Goal: Information Seeking & Learning: Learn about a topic

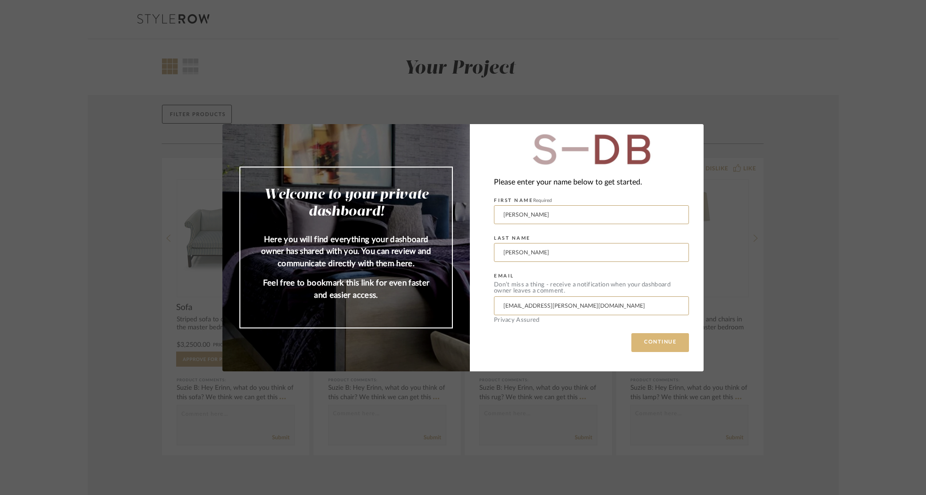
click at [657, 344] on button "CONTINUE" at bounding box center [660, 342] width 58 height 19
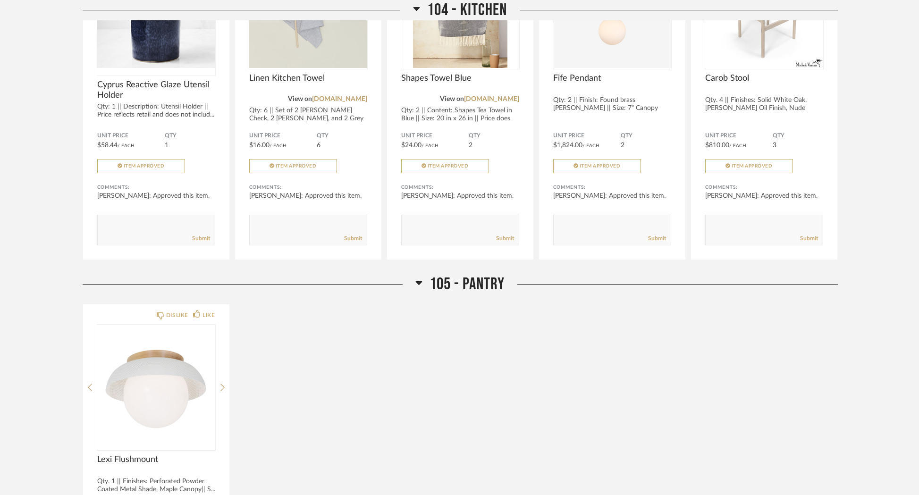
scroll to position [1670, 0]
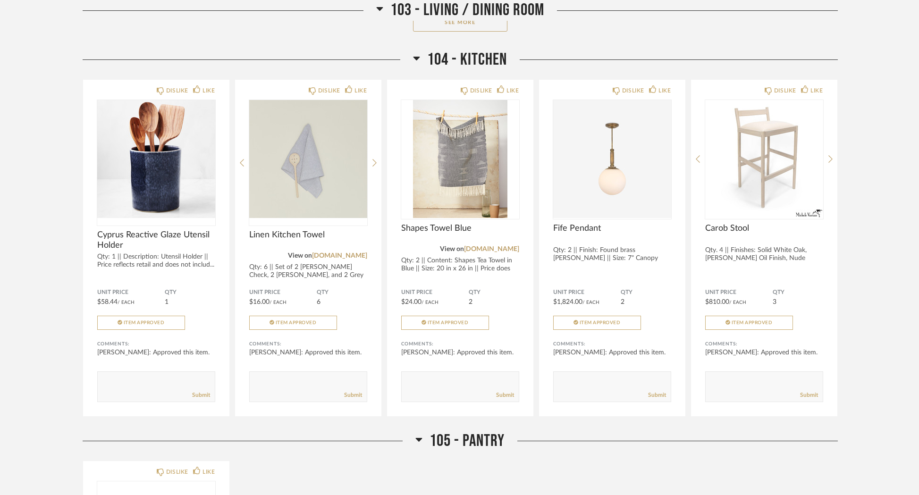
click at [415, 60] on icon at bounding box center [417, 59] width 7 height 4
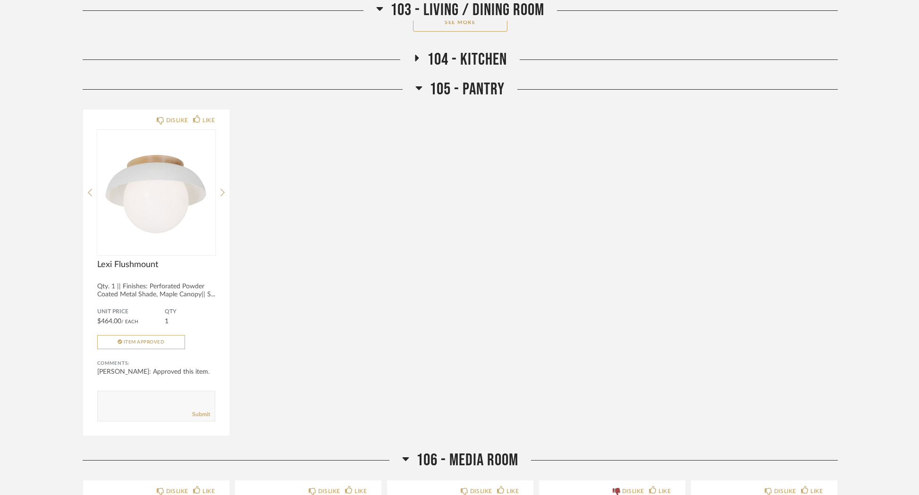
click at [381, 10] on icon at bounding box center [379, 8] width 7 height 11
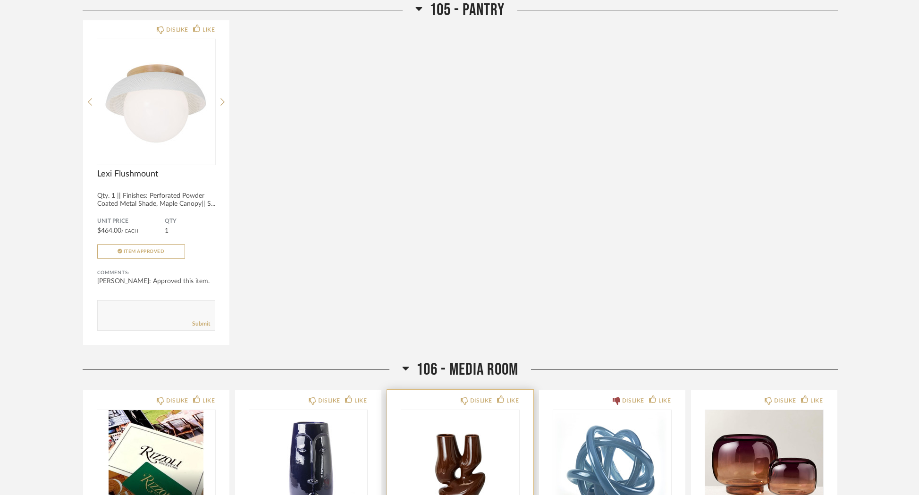
scroll to position [1136, 0]
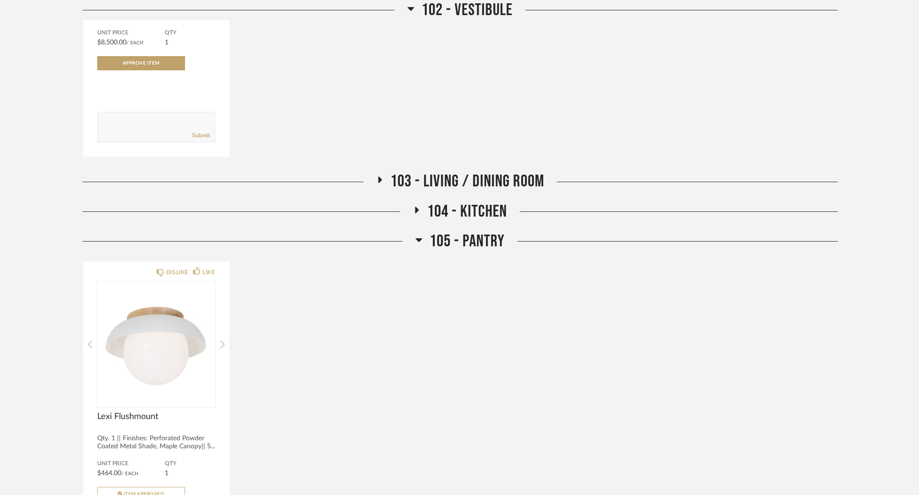
click at [408, 187] on span "103 - LIVING / DINING ROOM" at bounding box center [467, 181] width 154 height 20
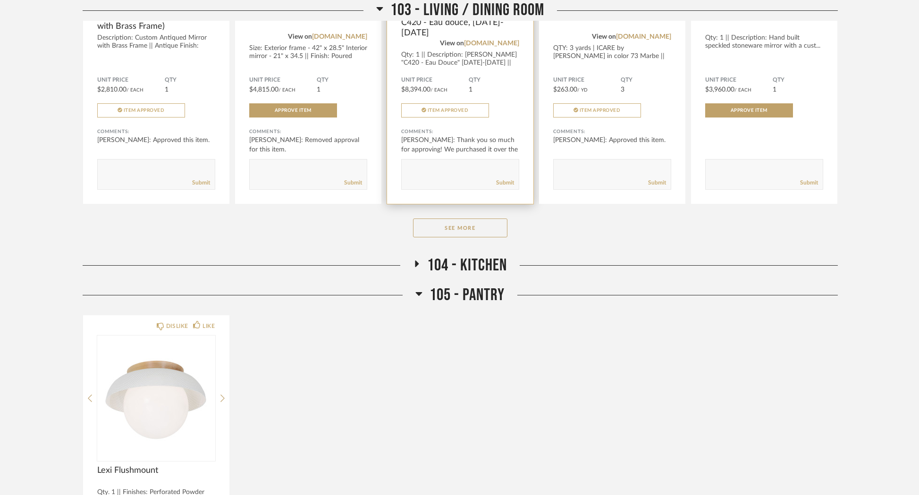
scroll to position [1465, 0]
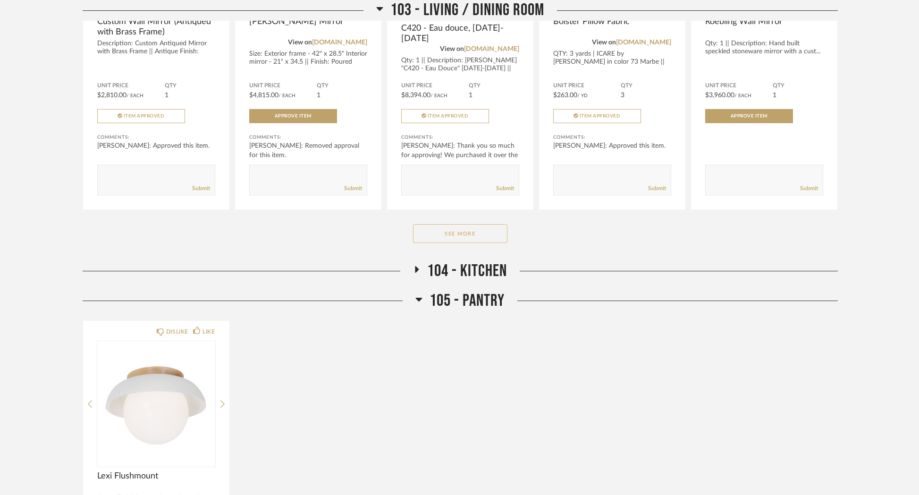
click at [461, 228] on button "See More" at bounding box center [460, 233] width 94 height 19
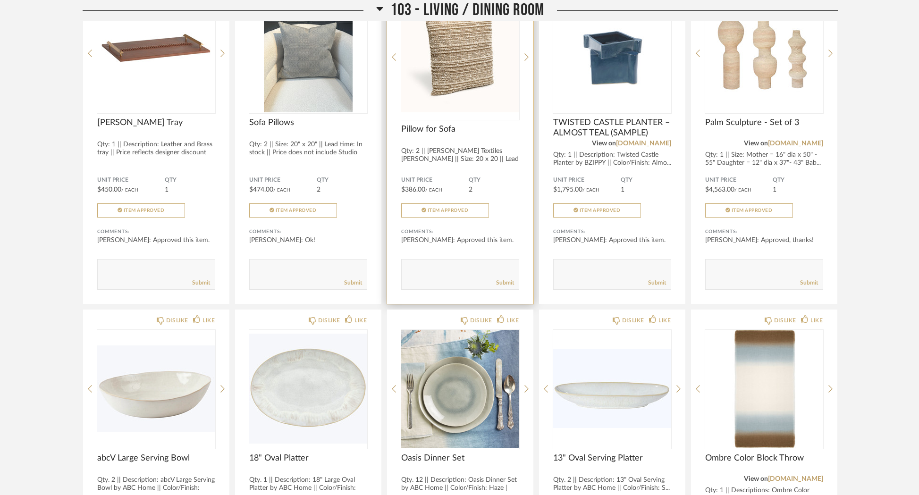
scroll to position [1785, 0]
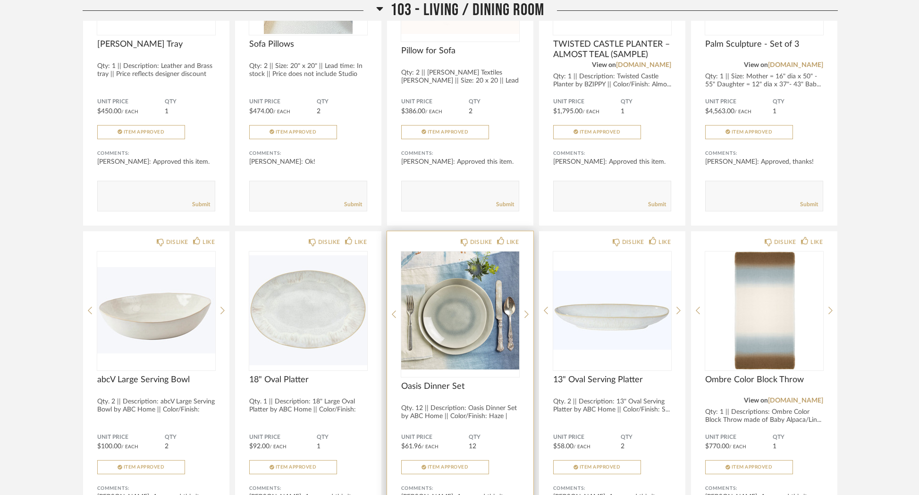
click at [440, 320] on img "0" at bounding box center [460, 311] width 118 height 118
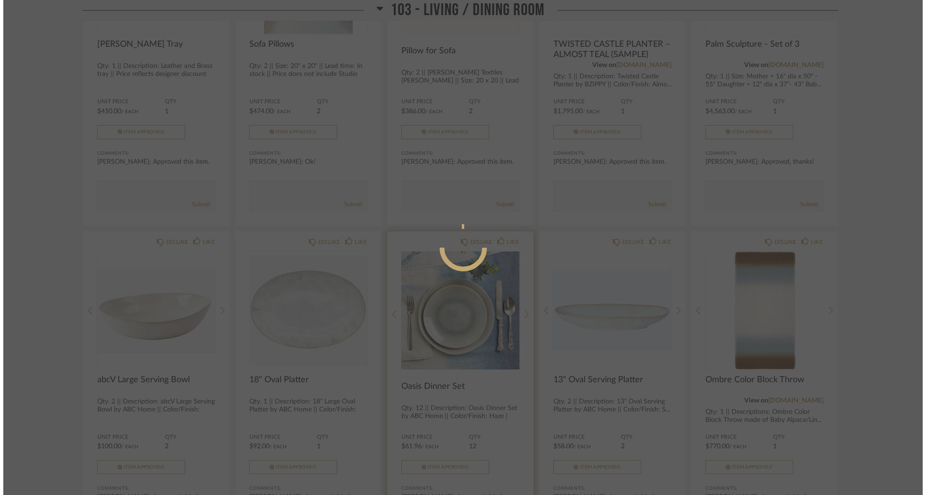
scroll to position [0, 0]
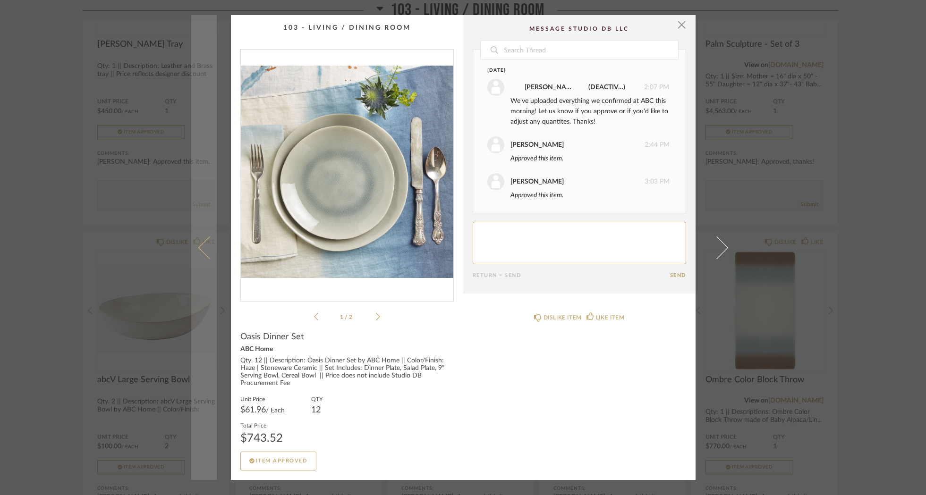
click at [200, 246] on span at bounding box center [209, 247] width 23 height 23
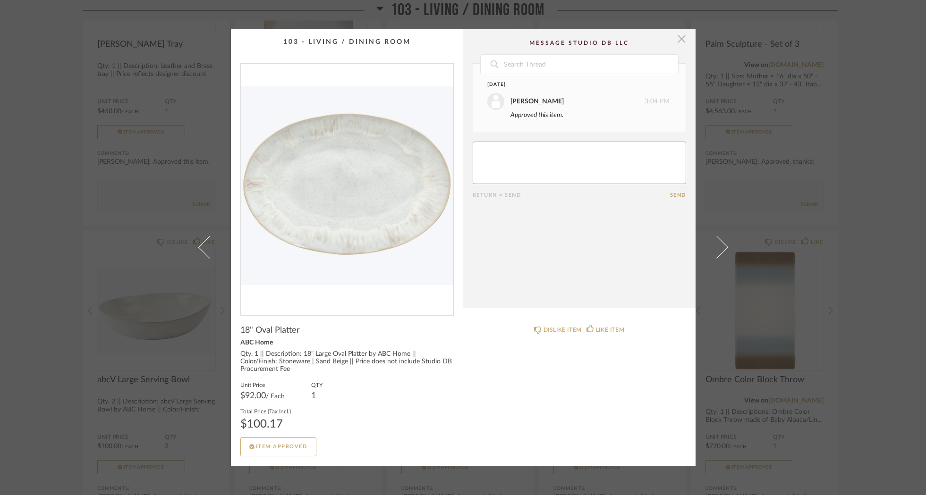
click at [672, 38] on span "button" at bounding box center [681, 38] width 19 height 19
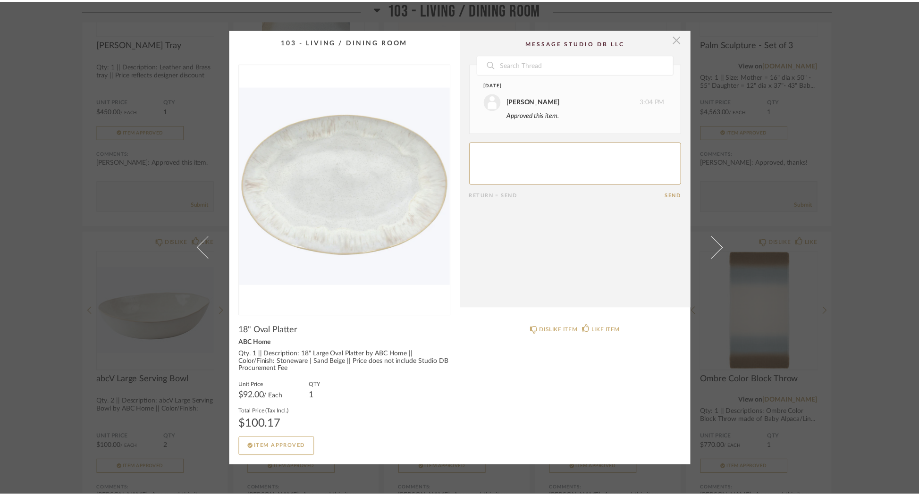
scroll to position [1785, 0]
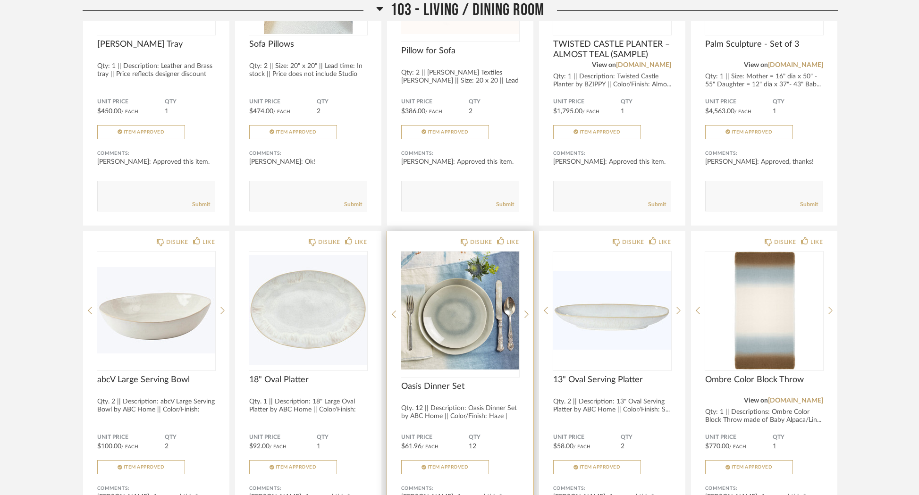
click at [482, 319] on img "0" at bounding box center [460, 311] width 118 height 118
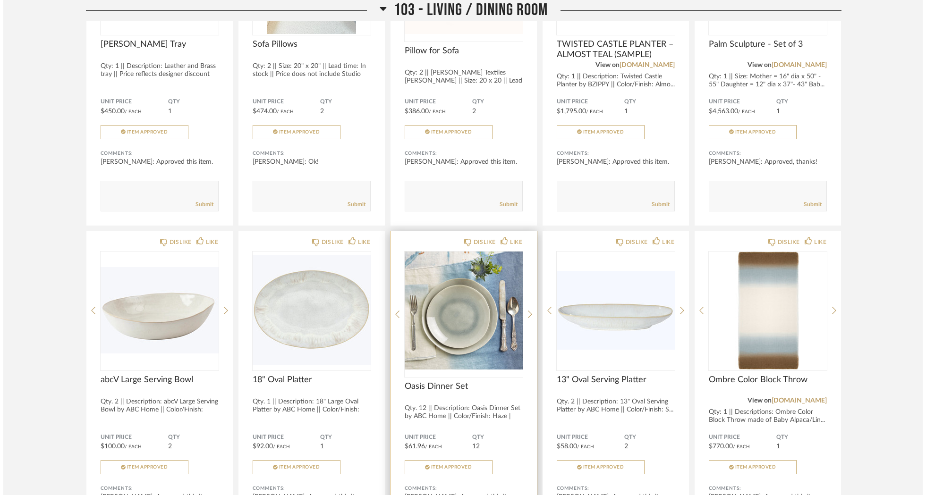
scroll to position [0, 0]
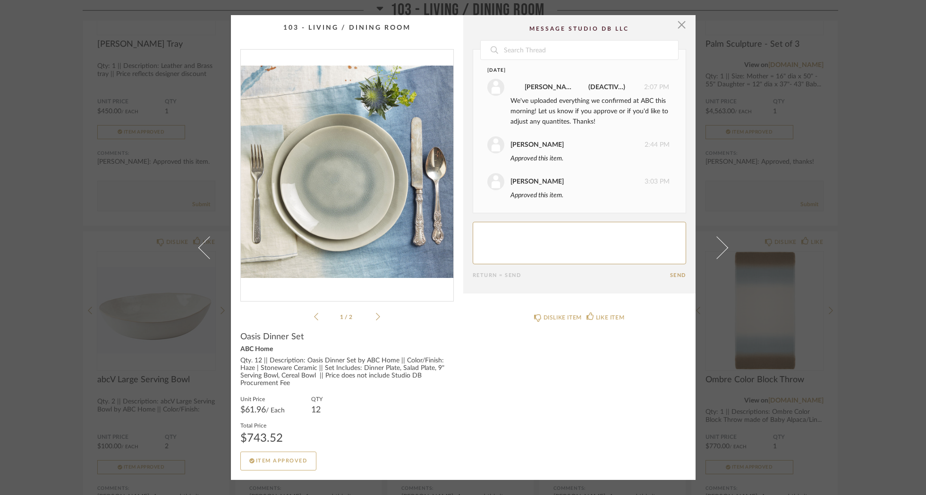
click at [376, 315] on icon at bounding box center [378, 317] width 4 height 8
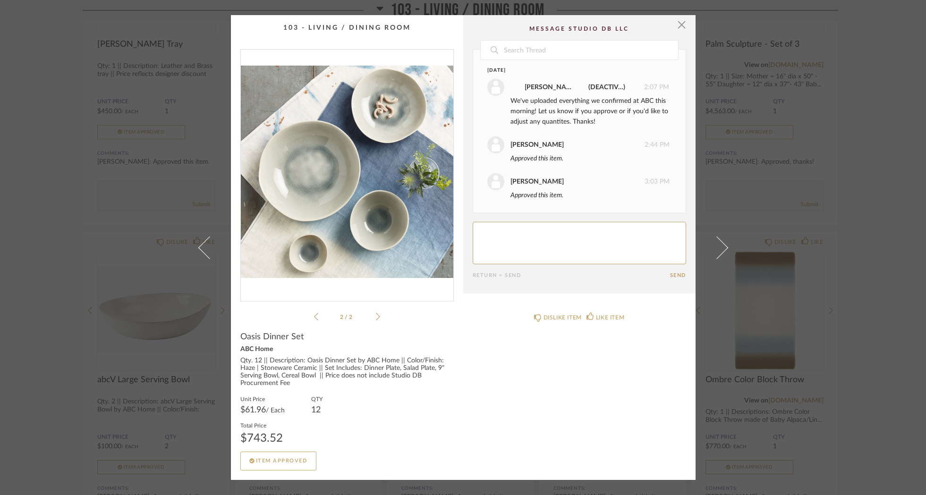
click at [314, 316] on icon at bounding box center [316, 317] width 4 height 8
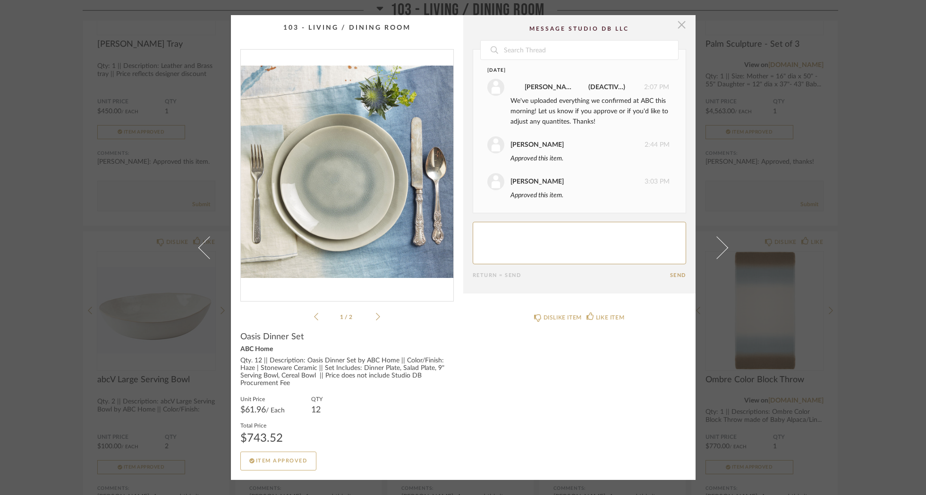
click at [676, 27] on span "button" at bounding box center [681, 24] width 19 height 19
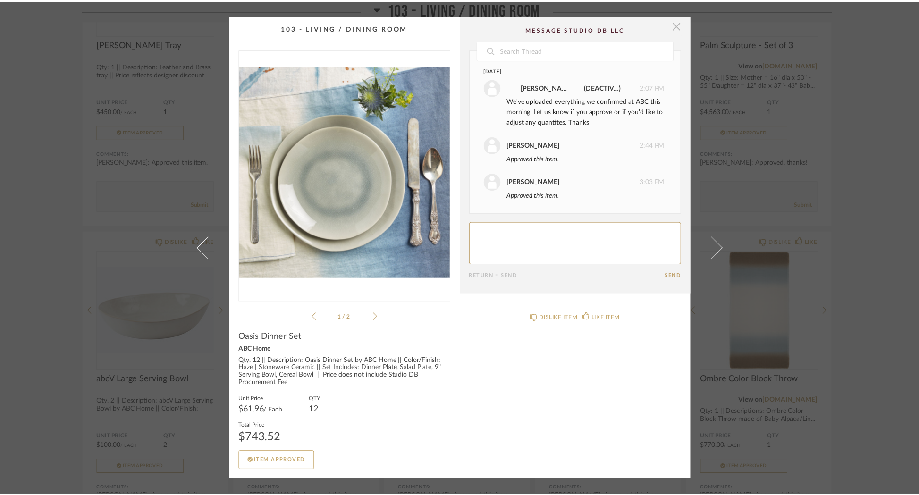
scroll to position [1785, 0]
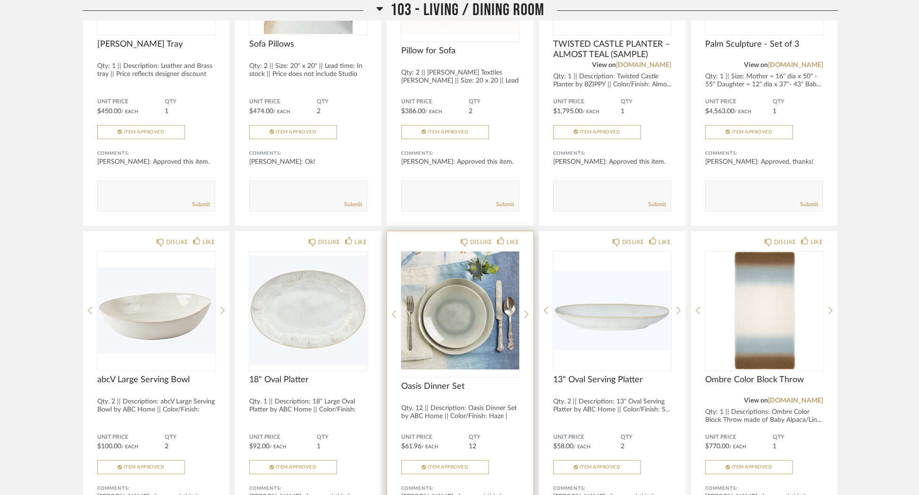
click at [444, 323] on img "0" at bounding box center [460, 311] width 118 height 118
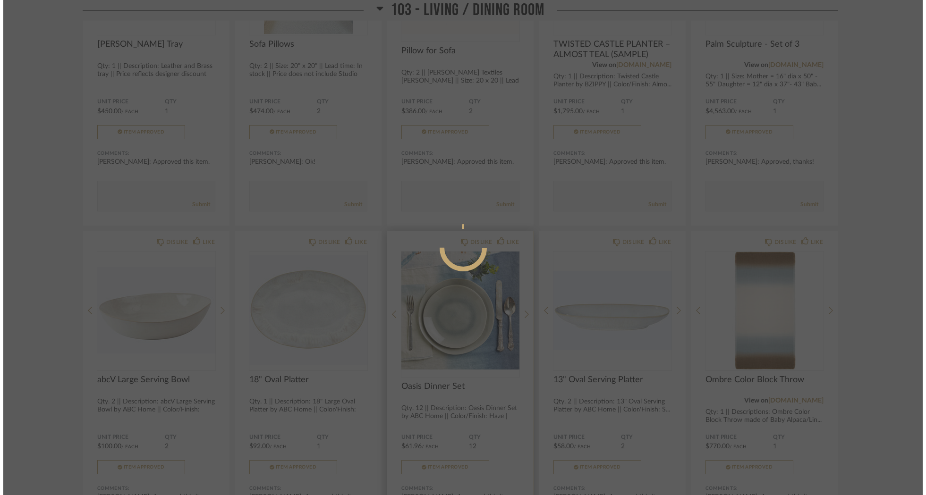
scroll to position [0, 0]
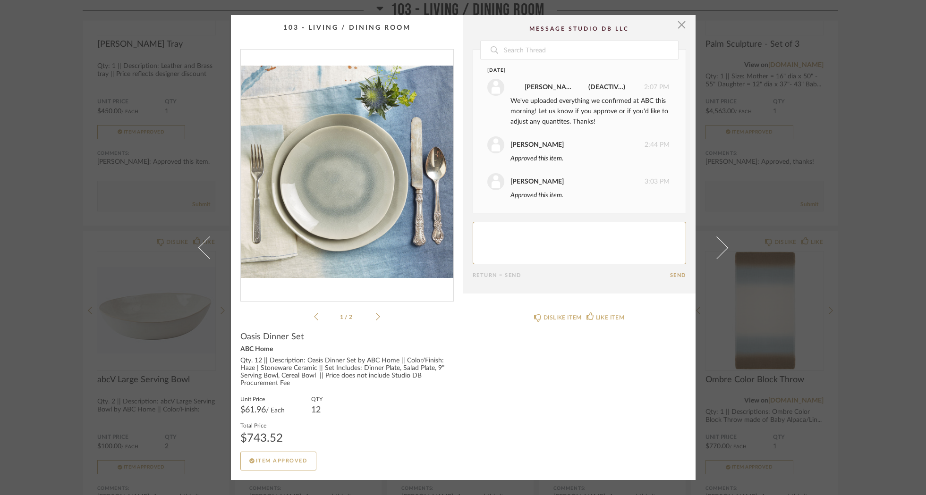
click at [376, 316] on icon at bounding box center [378, 317] width 4 height 8
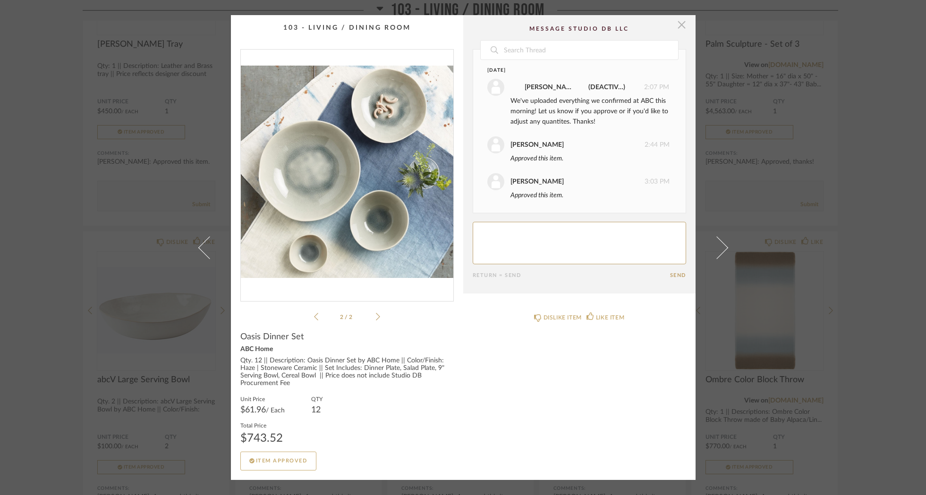
click at [681, 27] on span "button" at bounding box center [681, 24] width 19 height 19
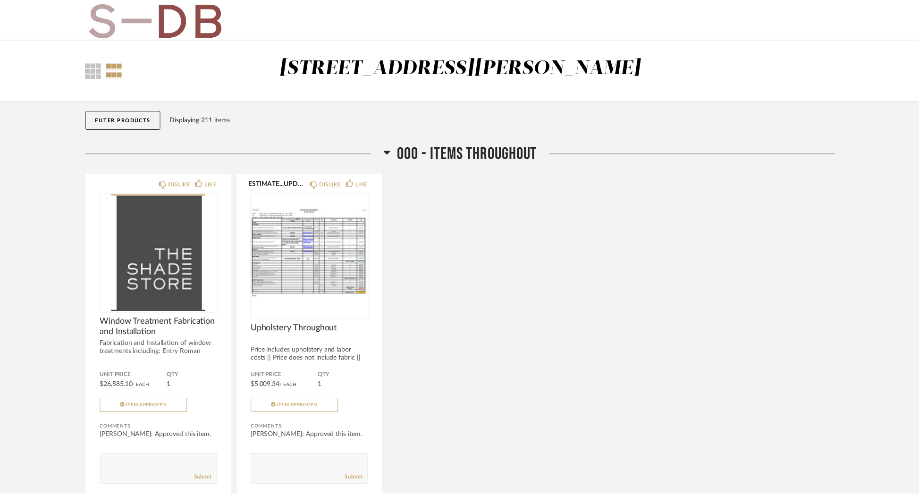
scroll to position [1785, 0]
